Goal: Transaction & Acquisition: Purchase product/service

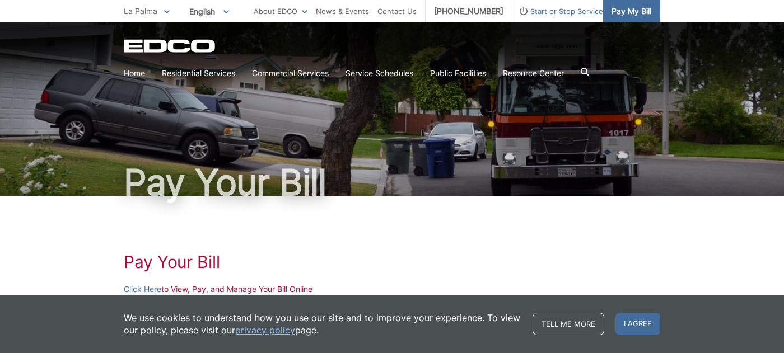
click at [643, 19] on link "Pay My Bill" at bounding box center [631, 11] width 57 height 22
click at [619, 324] on span "I agree" at bounding box center [637, 324] width 45 height 22
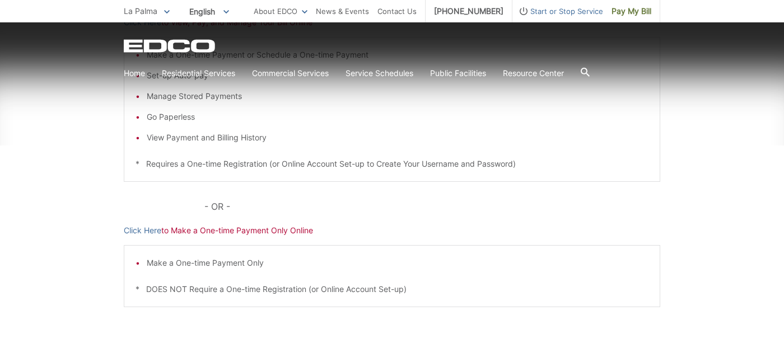
scroll to position [269, 0]
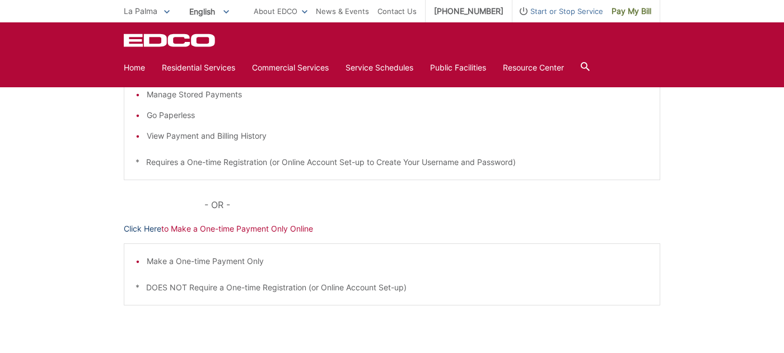
click at [148, 227] on link "Click Here" at bounding box center [143, 229] width 38 height 12
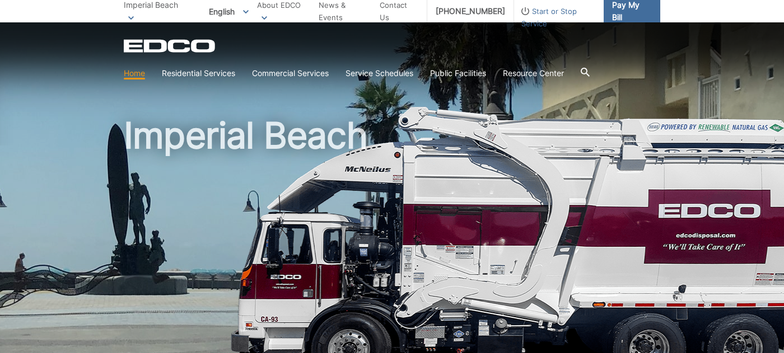
click at [637, 10] on span "Pay My Bill" at bounding box center [631, 11] width 39 height 25
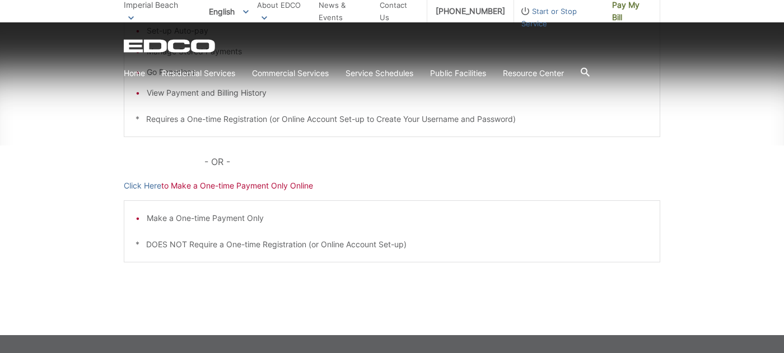
scroll to position [314, 0]
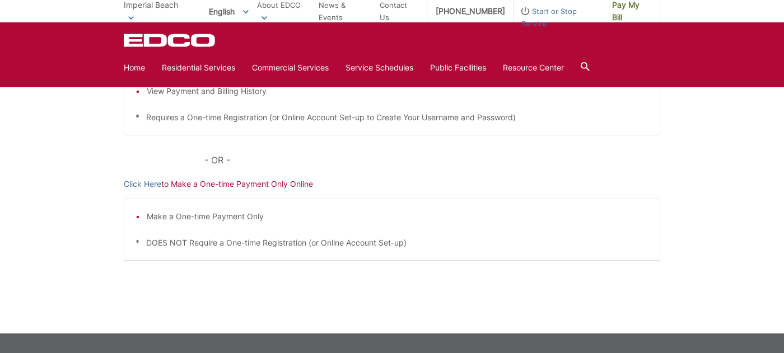
click at [140, 190] on div "Pay Your Bill Click Here to View, Pay, and Manage Your Bill Online Make a One-t…" at bounding box center [392, 107] width 536 height 451
click at [143, 180] on link "Click Here" at bounding box center [143, 184] width 38 height 12
